Goal: Information Seeking & Learning: Learn about a topic

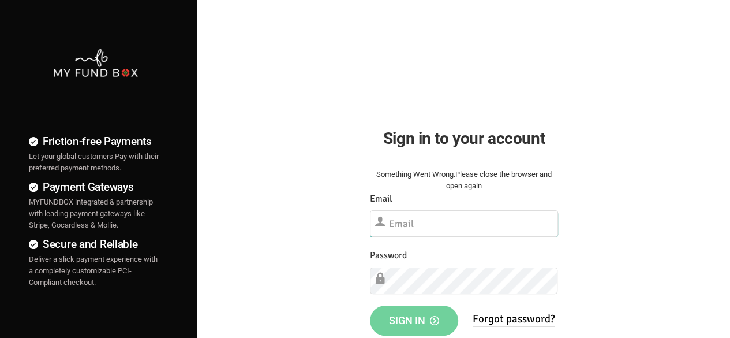
click at [429, 222] on input "text" at bounding box center [464, 223] width 188 height 27
paste input "[EMAIL_ADDRESS][DOMAIN_NAME]"
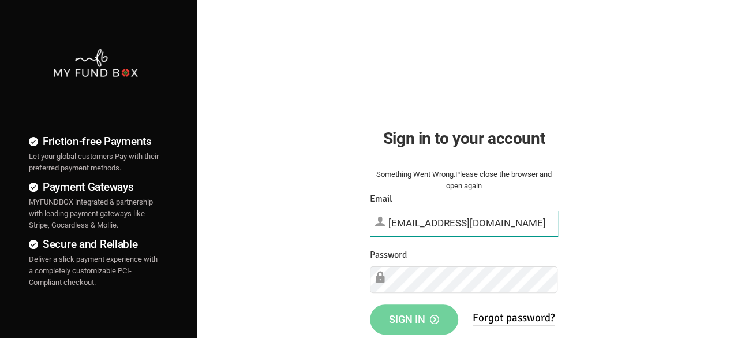
type input "[EMAIL_ADDRESS][DOMAIN_NAME]"
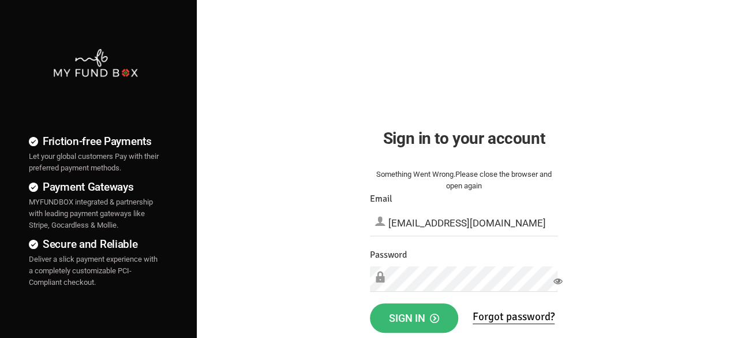
click at [413, 325] on button "Sign in" at bounding box center [414, 318] width 88 height 30
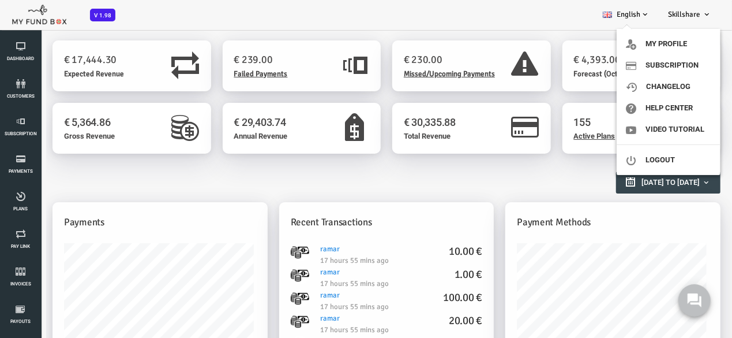
click at [689, 17] on span "Skillshare" at bounding box center [684, 14] width 32 height 9
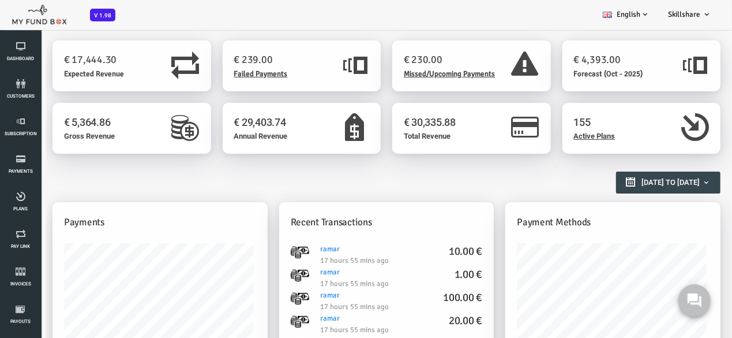
drag, startPoint x: 657, startPoint y: 3, endPoint x: 689, endPoint y: 17, distance: 34.9
click at [689, 17] on span "Skillshare" at bounding box center [684, 14] width 32 height 9
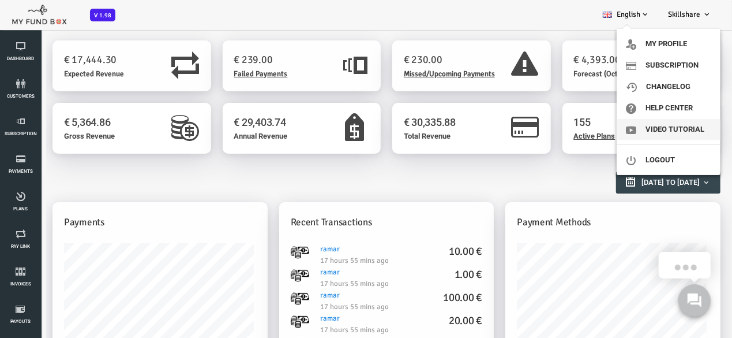
click at [668, 134] on link "Video Tutorial" at bounding box center [669, 129] width 104 height 21
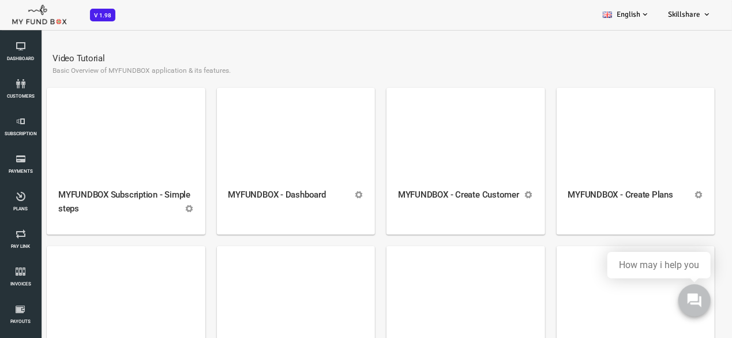
click at [679, 75] on div "Video Tutorial Basic Overview of MYFUNDBOX application & its features." at bounding box center [352, 63] width 680 height 47
click at [683, 68] on div "Video Tutorial Basic Overview of MYFUNDBOX application & its features." at bounding box center [352, 63] width 680 height 47
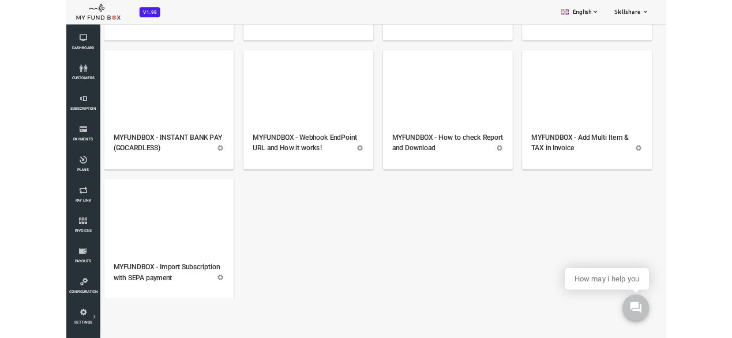
scroll to position [1777, 0]
